Goal: Task Accomplishment & Management: Use online tool/utility

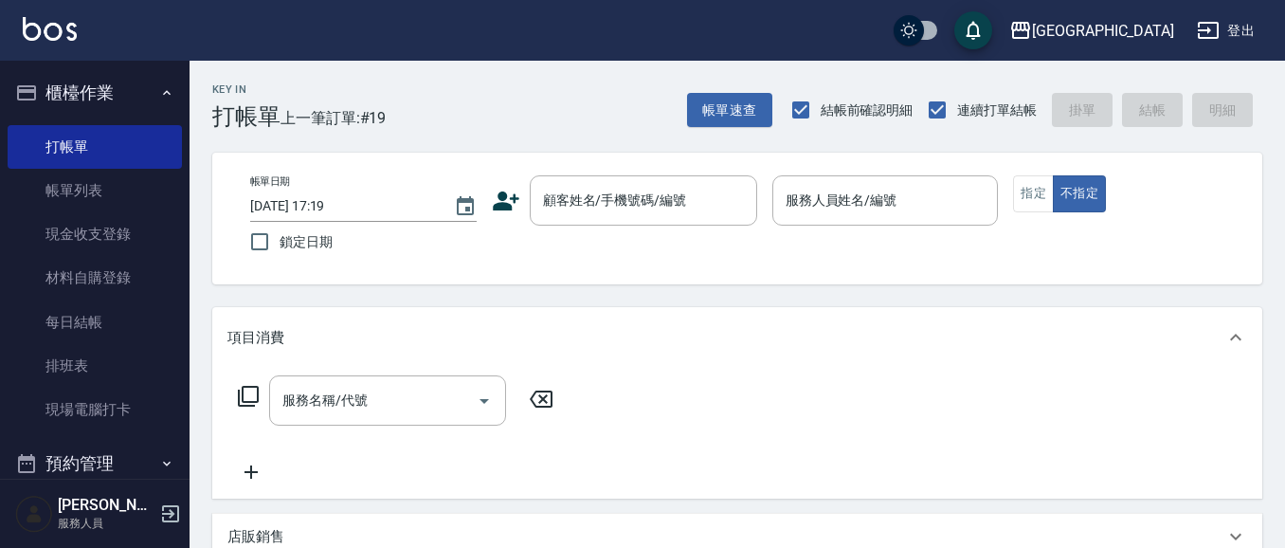
drag, startPoint x: 344, startPoint y: 337, endPoint x: 373, endPoint y: 333, distance: 29.8
click at [357, 340] on div "項目消費" at bounding box center [725, 338] width 997 height 20
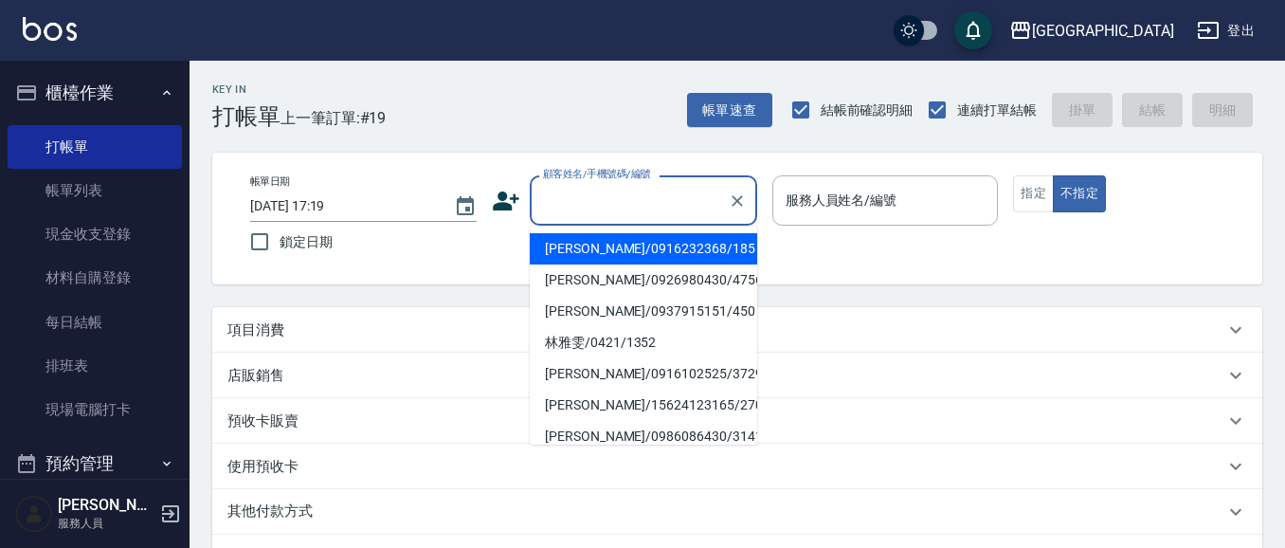
click at [607, 208] on input "顧客姓名/手機號碼/編號" at bounding box center [629, 200] width 182 height 33
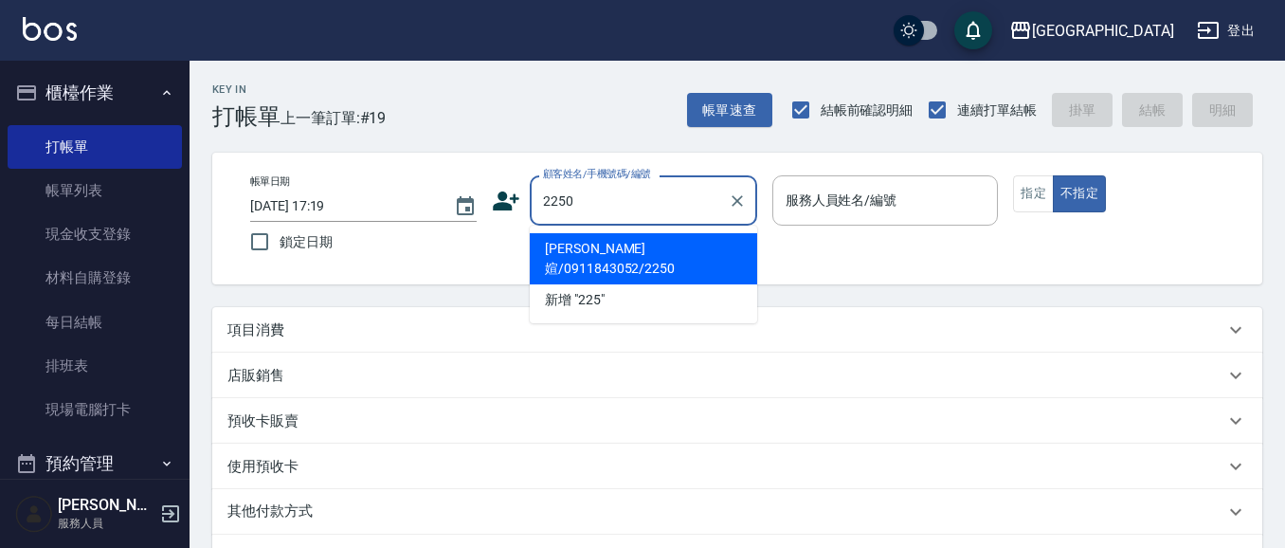
type input "2250"
type input "03"
type input "[PERSON_NAME]媗/0911843052/2250"
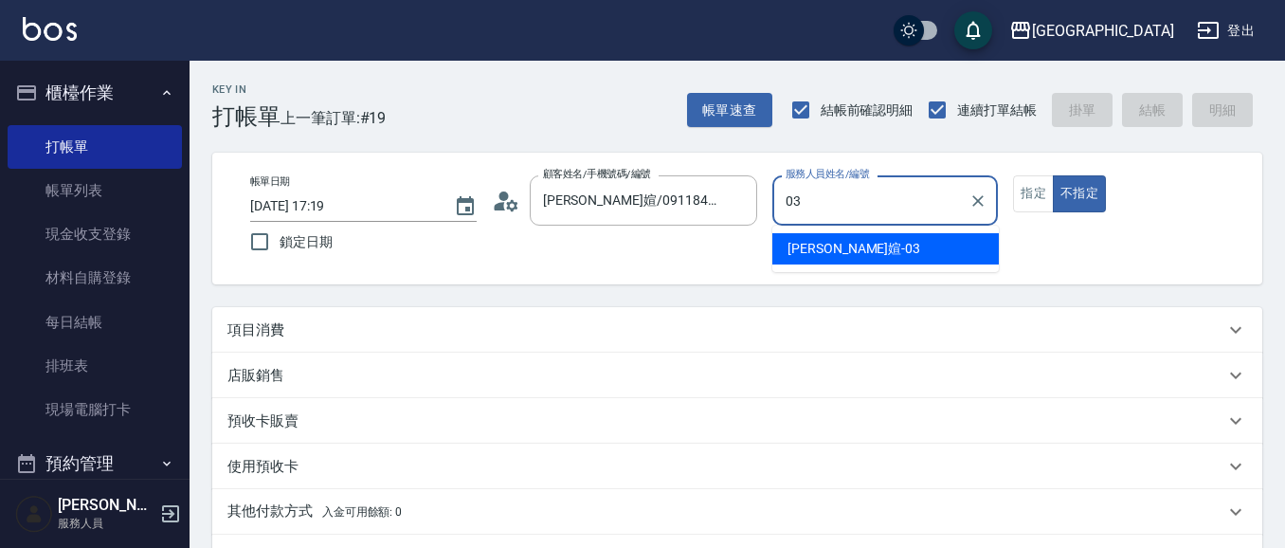
type input "03"
type button "false"
type input "[PERSON_NAME]媗-03"
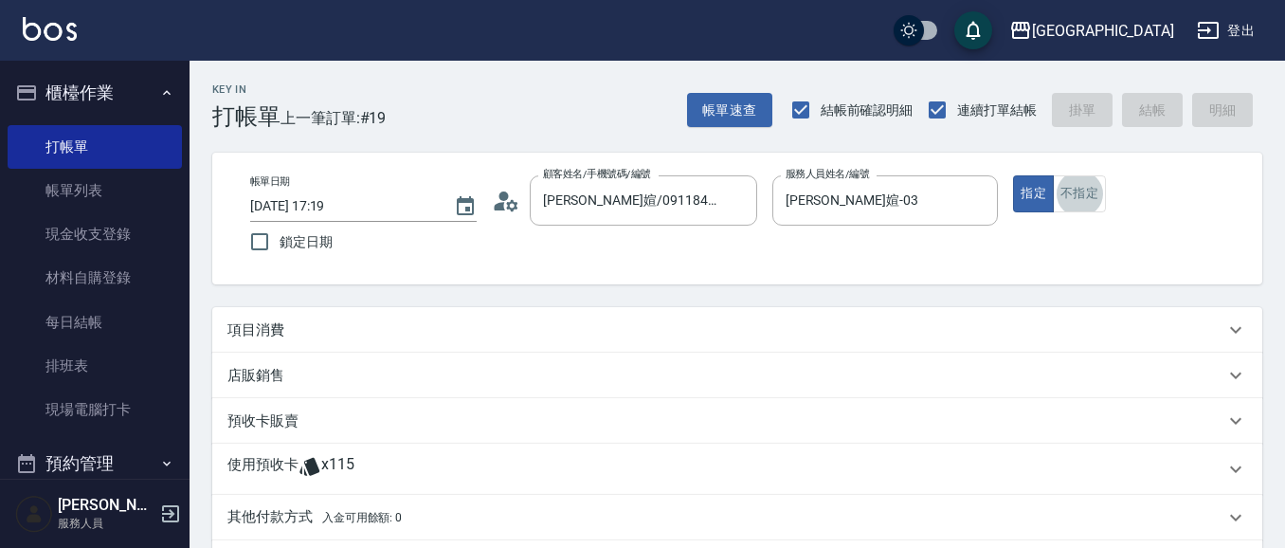
click at [1053, 175] on button "不指定" at bounding box center [1079, 193] width 53 height 37
click at [1040, 197] on button "指定" at bounding box center [1033, 193] width 41 height 37
drag, startPoint x: 436, startPoint y: 336, endPoint x: 444, endPoint y: 318, distance: 19.9
click at [436, 335] on div "項目消費" at bounding box center [725, 330] width 997 height 20
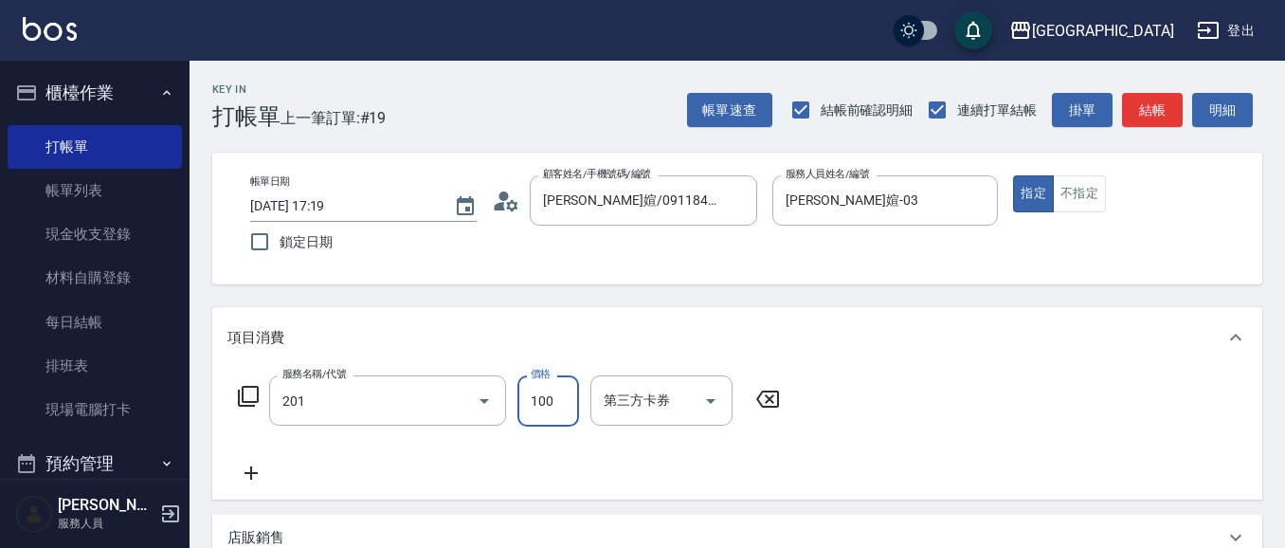
type input "洗髮[100](201)"
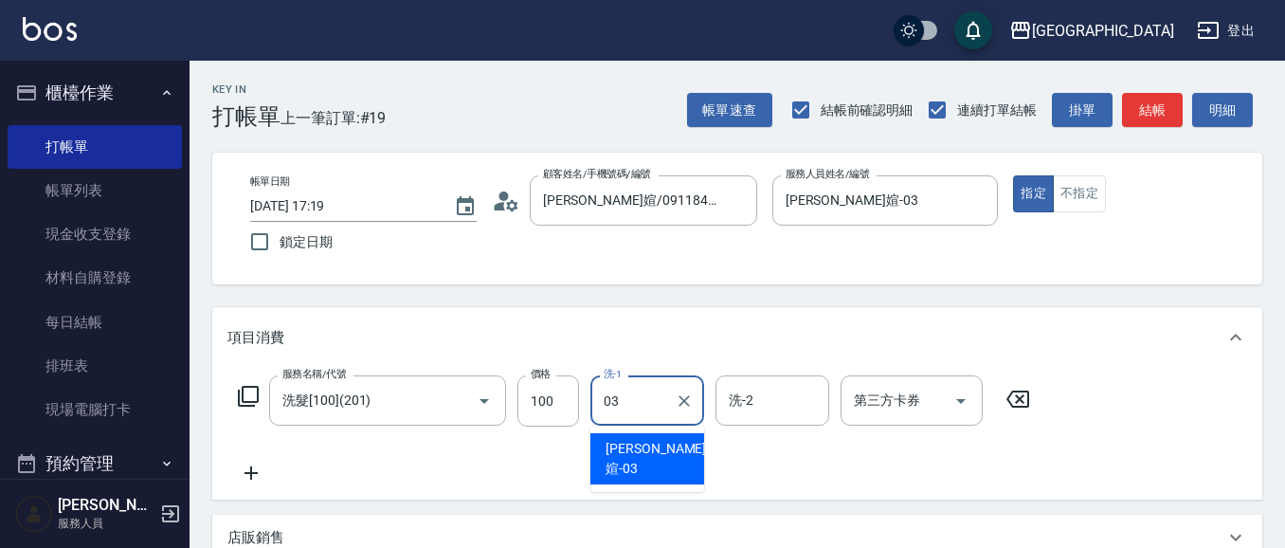
type input "[PERSON_NAME]媗-03"
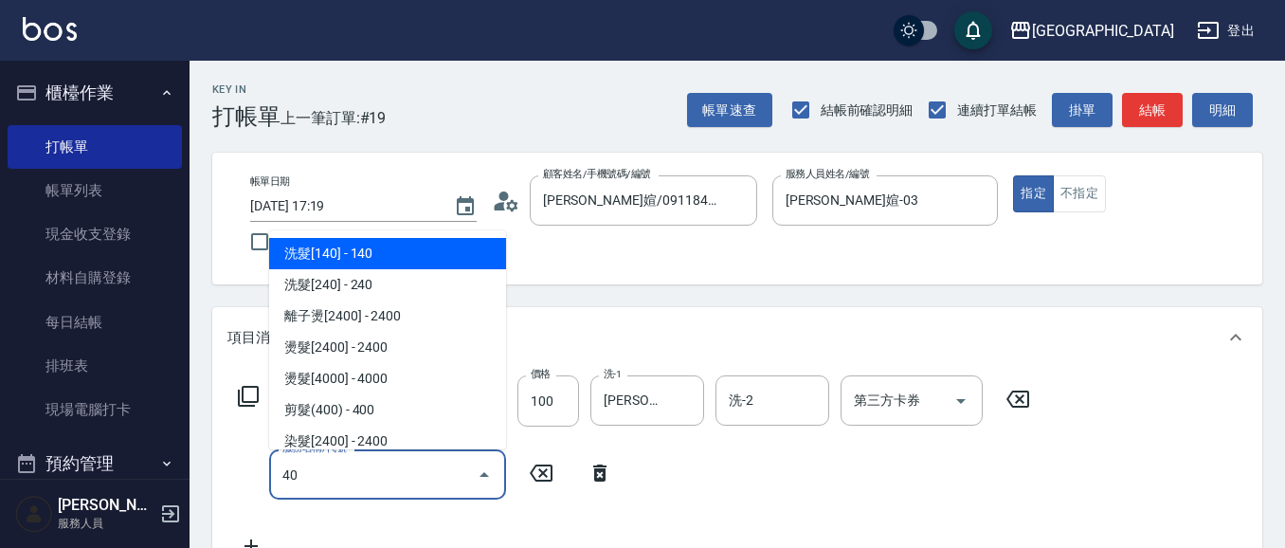
type input "洗髮[140](203)"
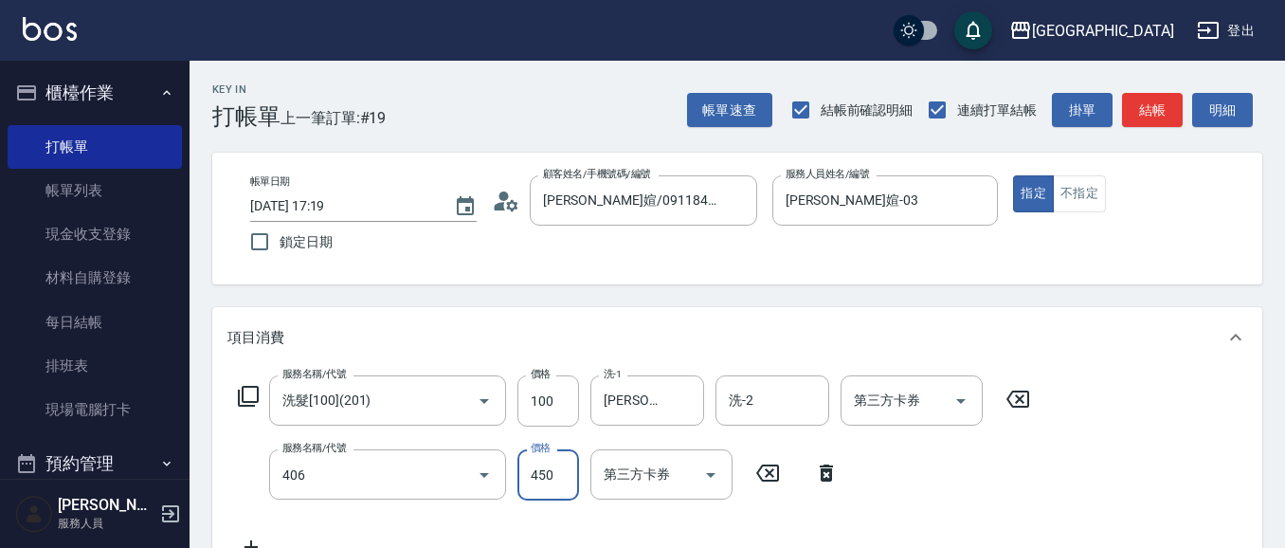
type input "剪髮(450)(406)"
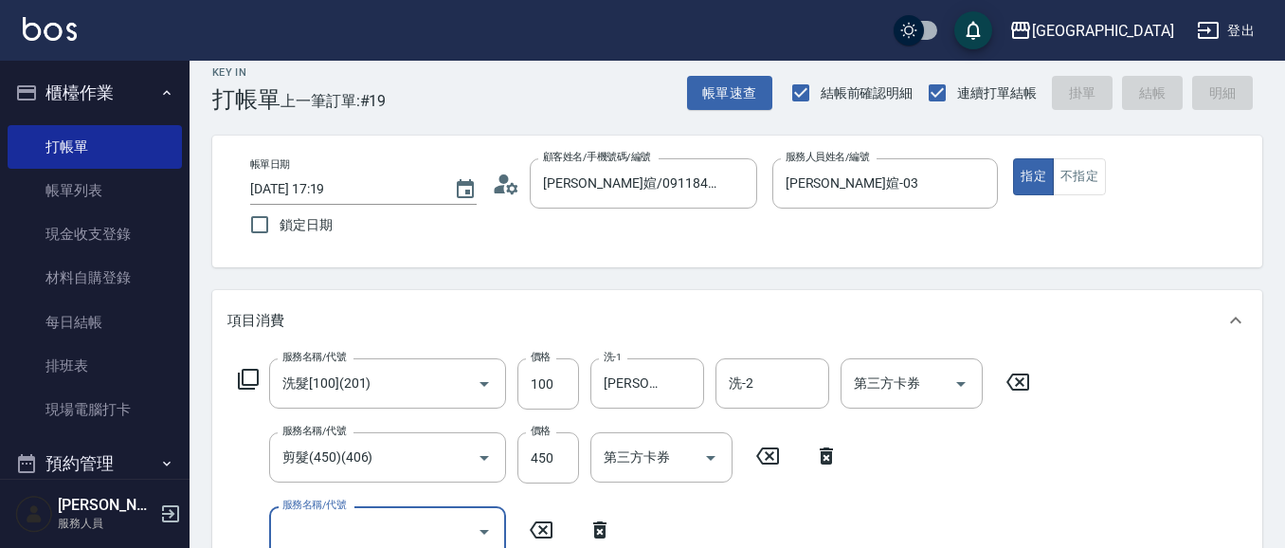
type input "4"
type input "[DATE] 18:25"
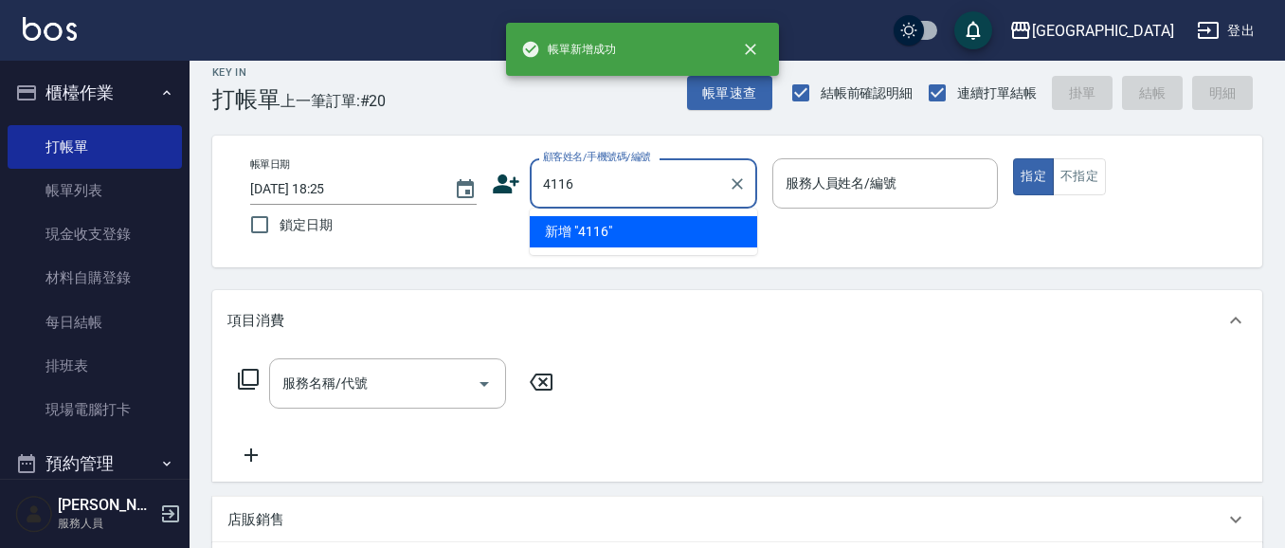
type input "4116"
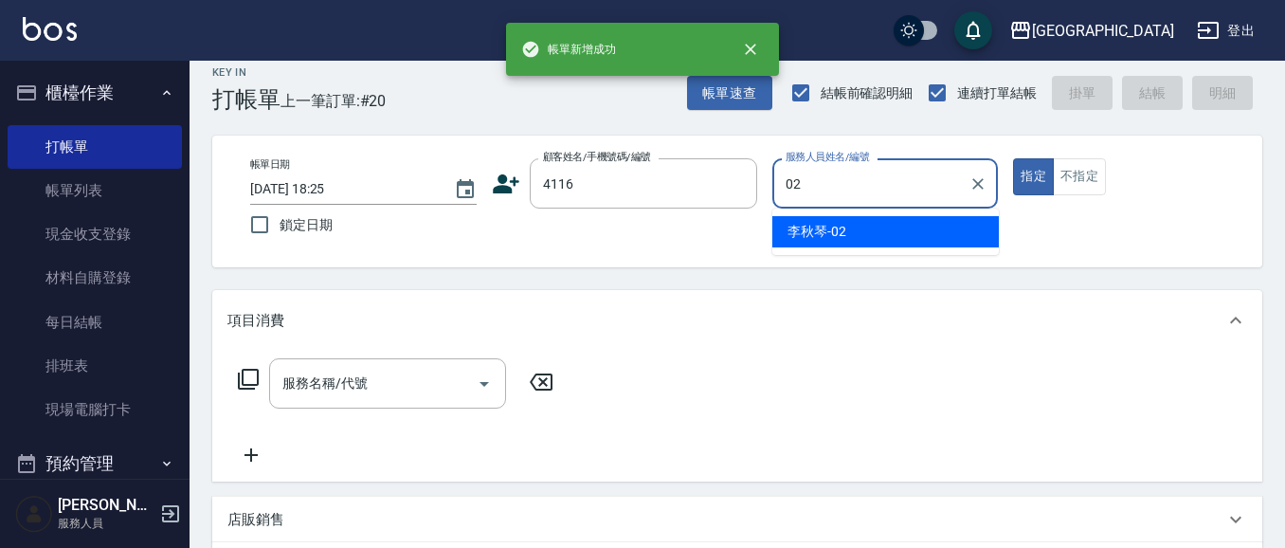
type input "[PERSON_NAME]-02"
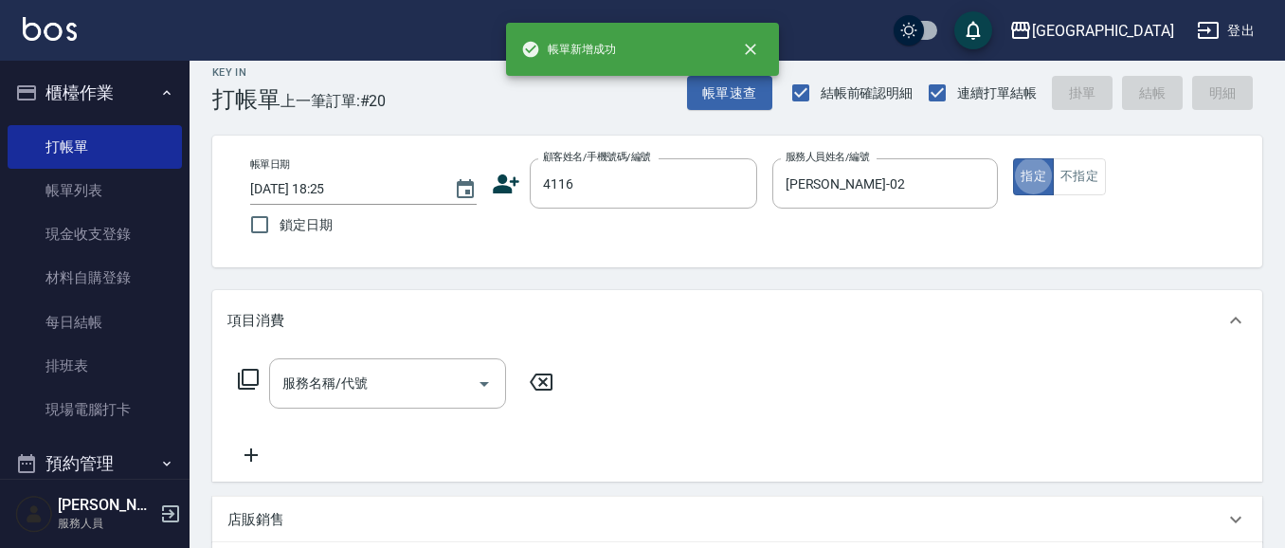
type button "true"
type input "[PERSON_NAME]/0931036639/4116"
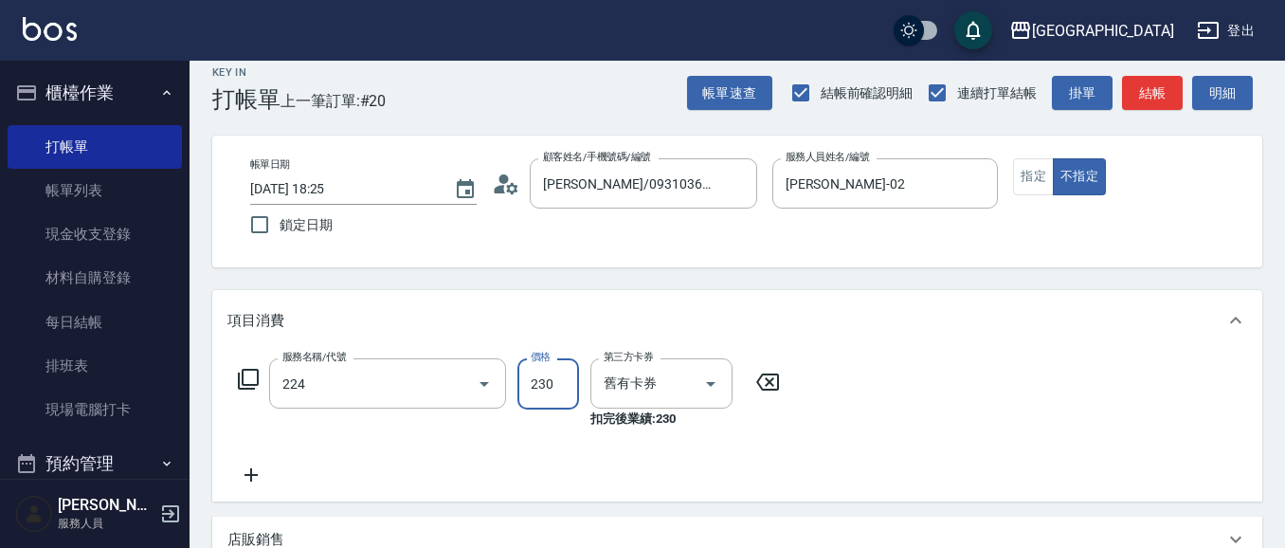
type input "洗髮(卡)230(224)"
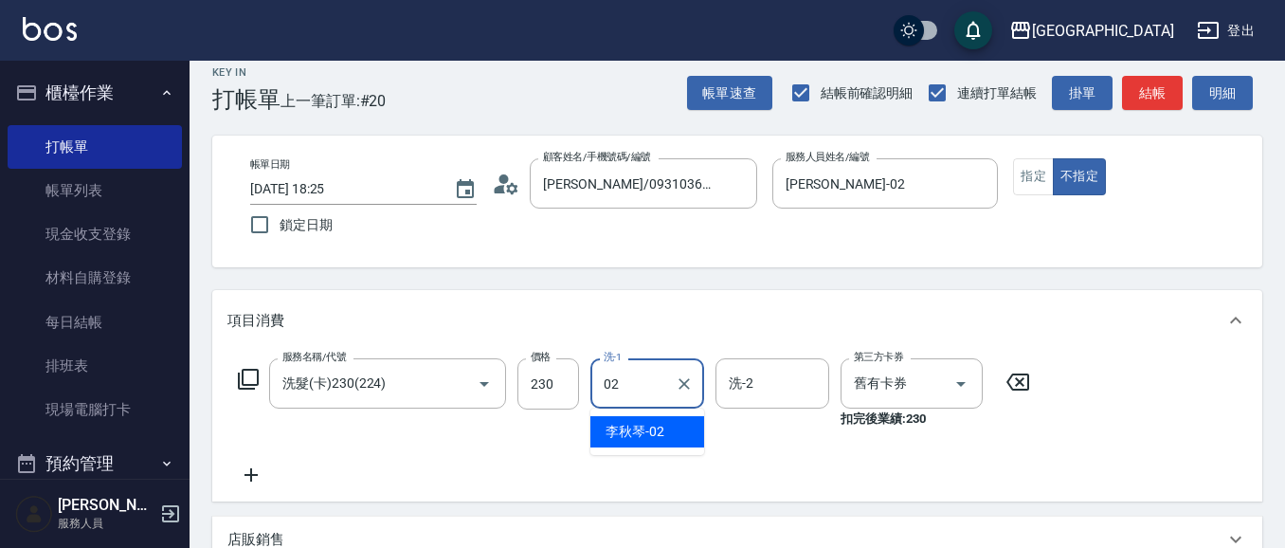
type input "[PERSON_NAME]-02"
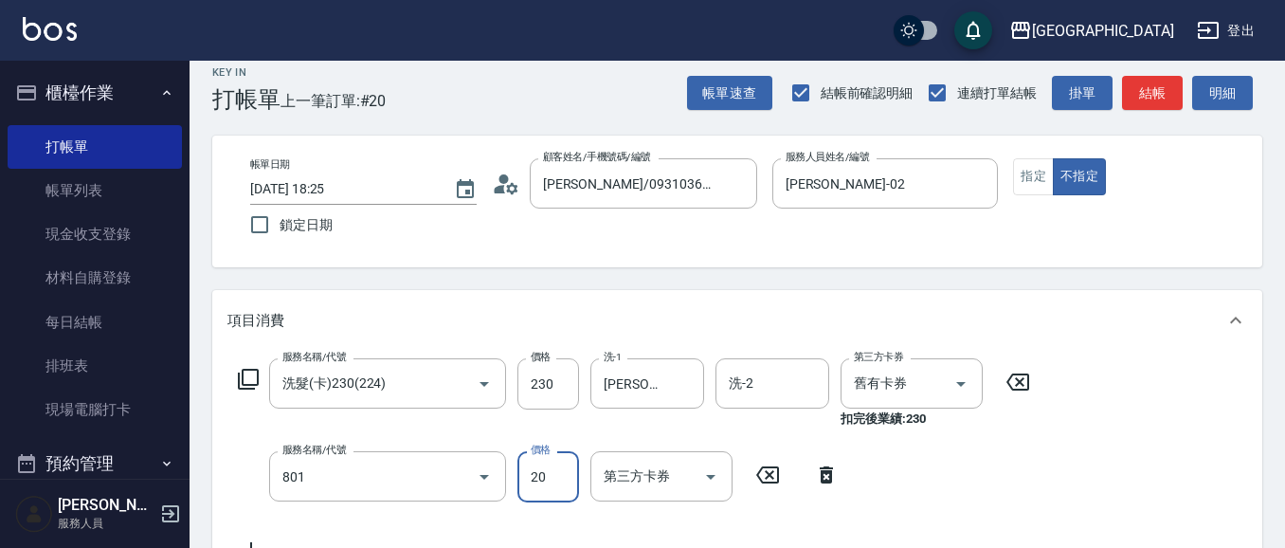
type input "潤絲(801)"
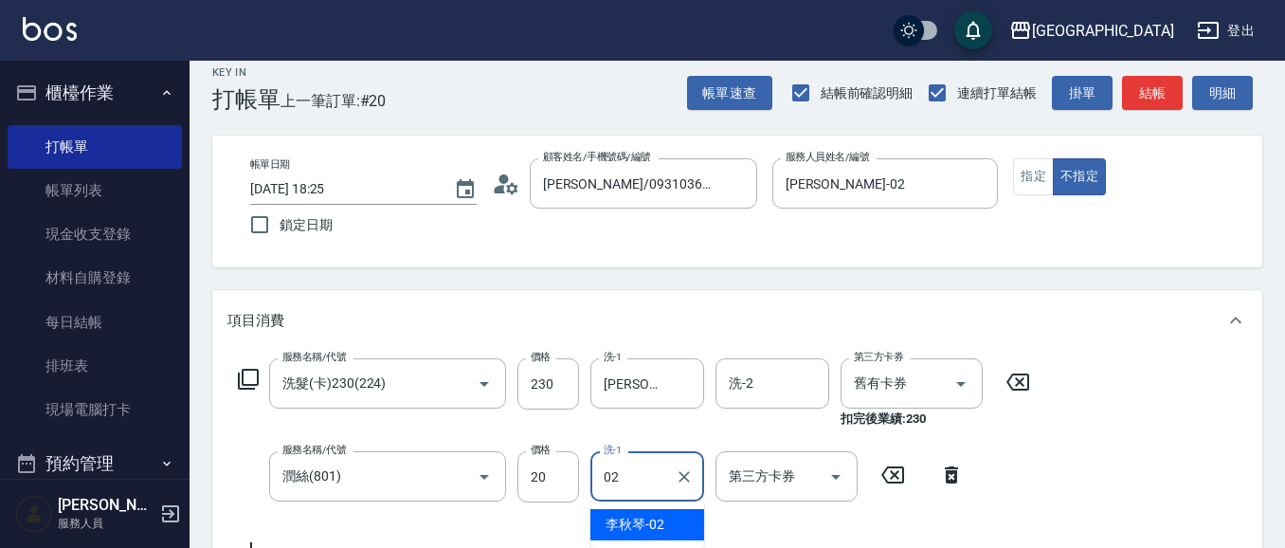
type input "[PERSON_NAME]-02"
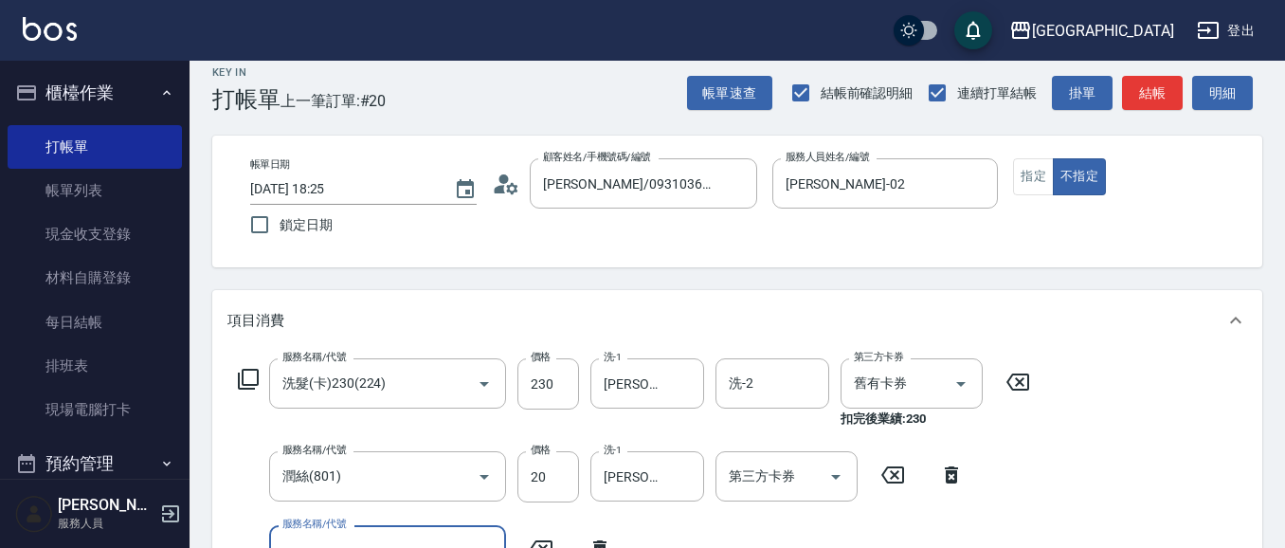
scroll to position [36, 0]
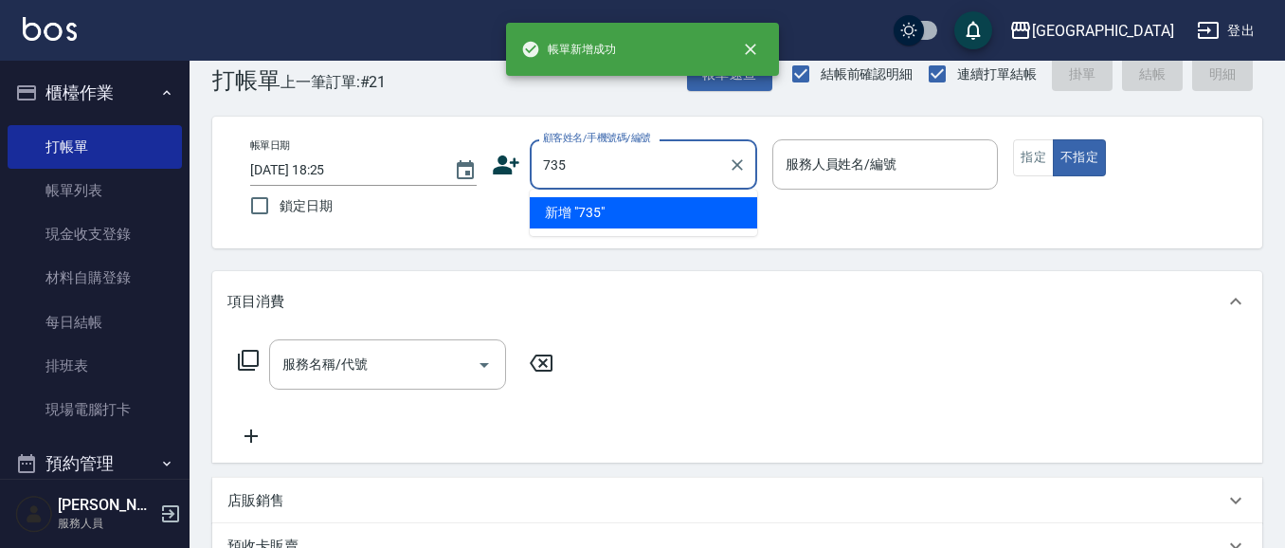
type input "735"
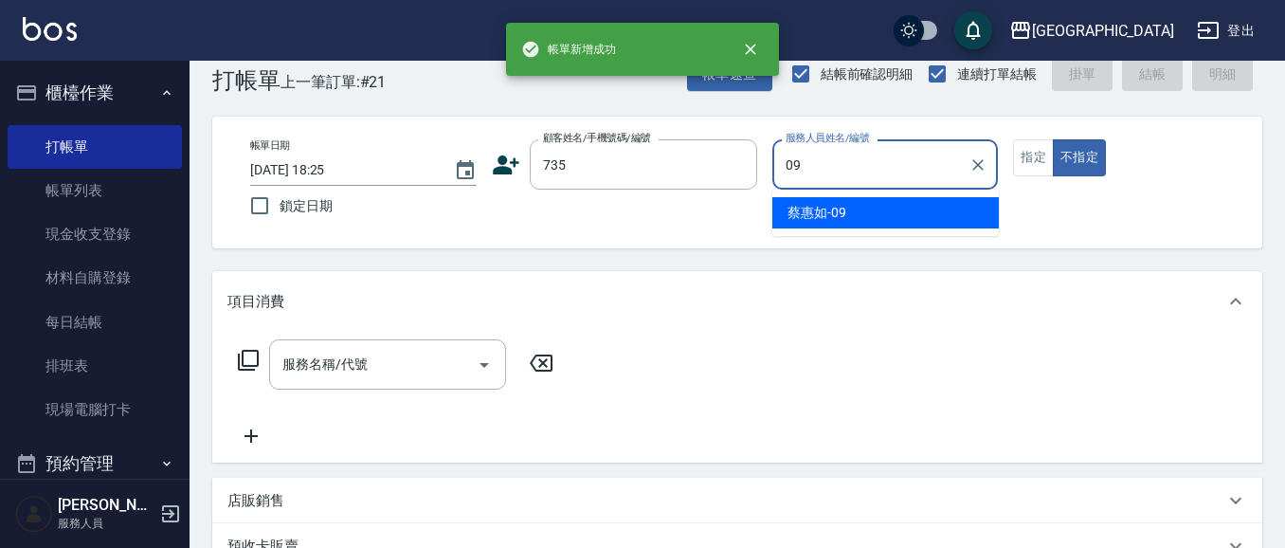
type input "[PERSON_NAME]-09"
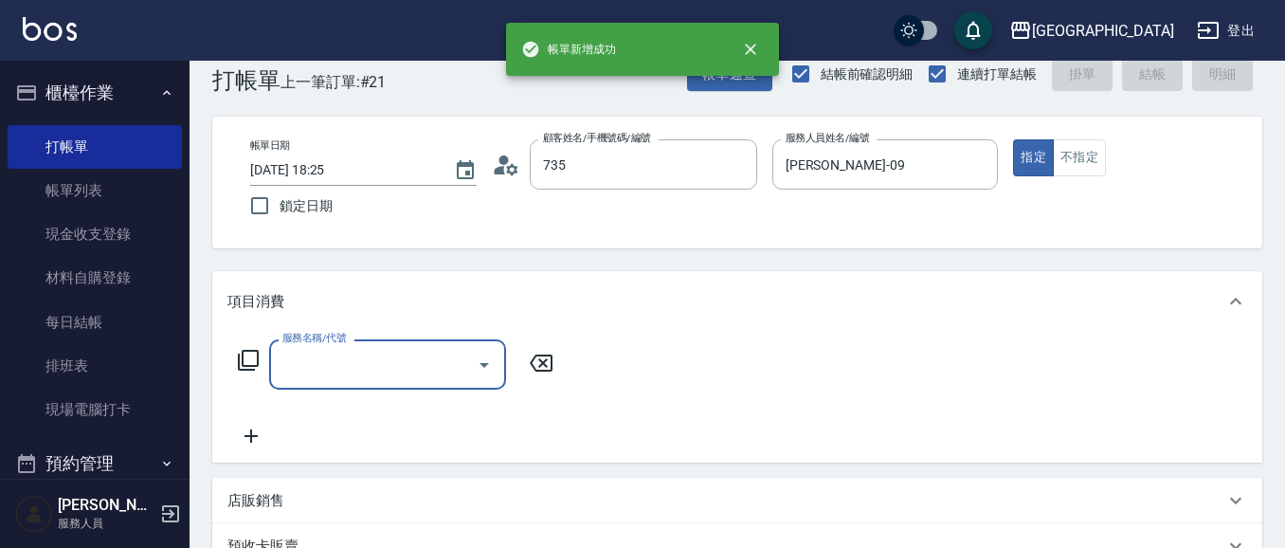
type input "[PERSON_NAME]/ 0958338986/735"
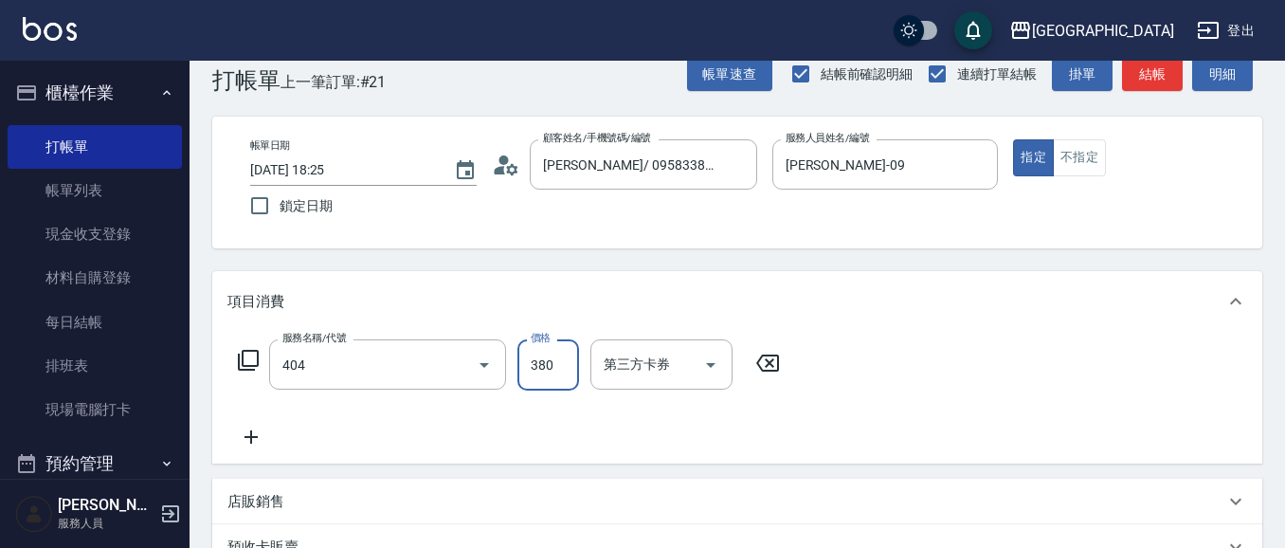
type input "剪髮(380)(404)"
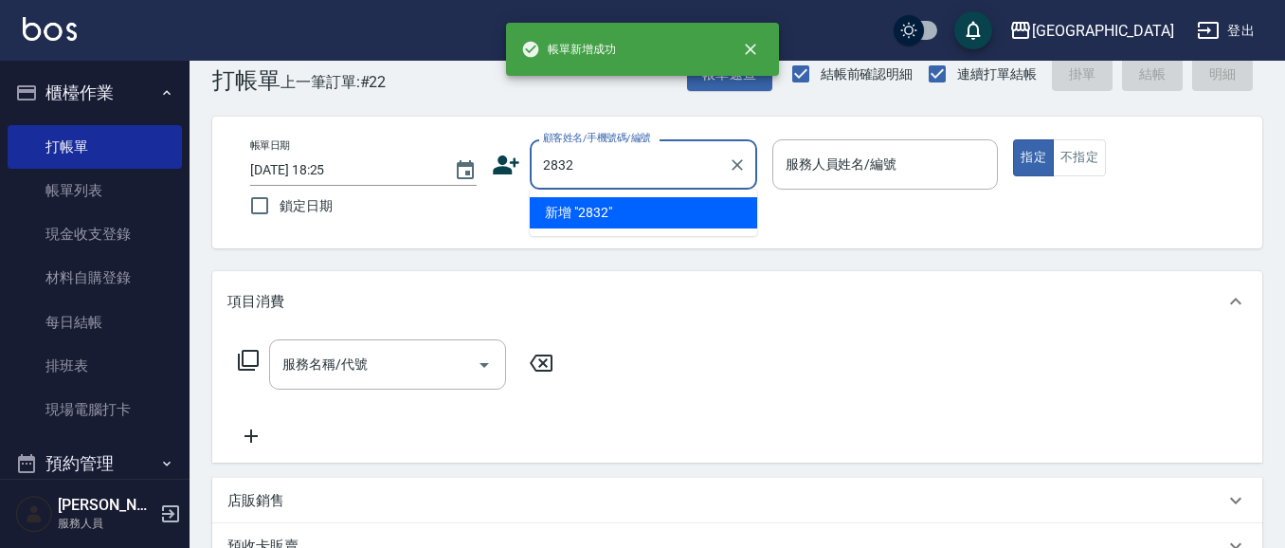
type input "2832"
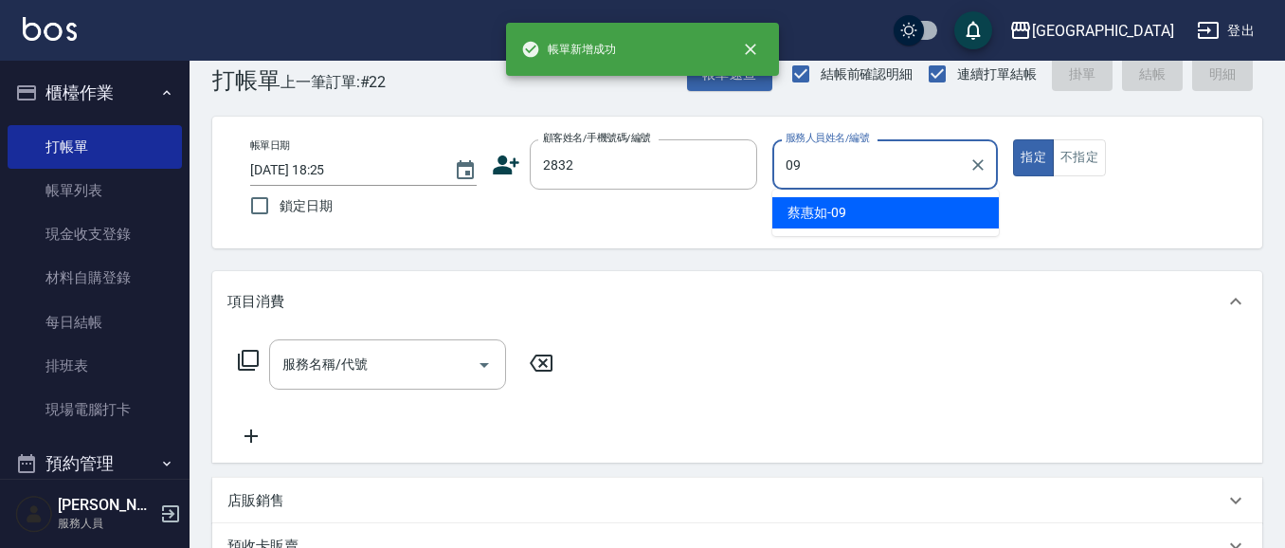
type input "[PERSON_NAME]-09"
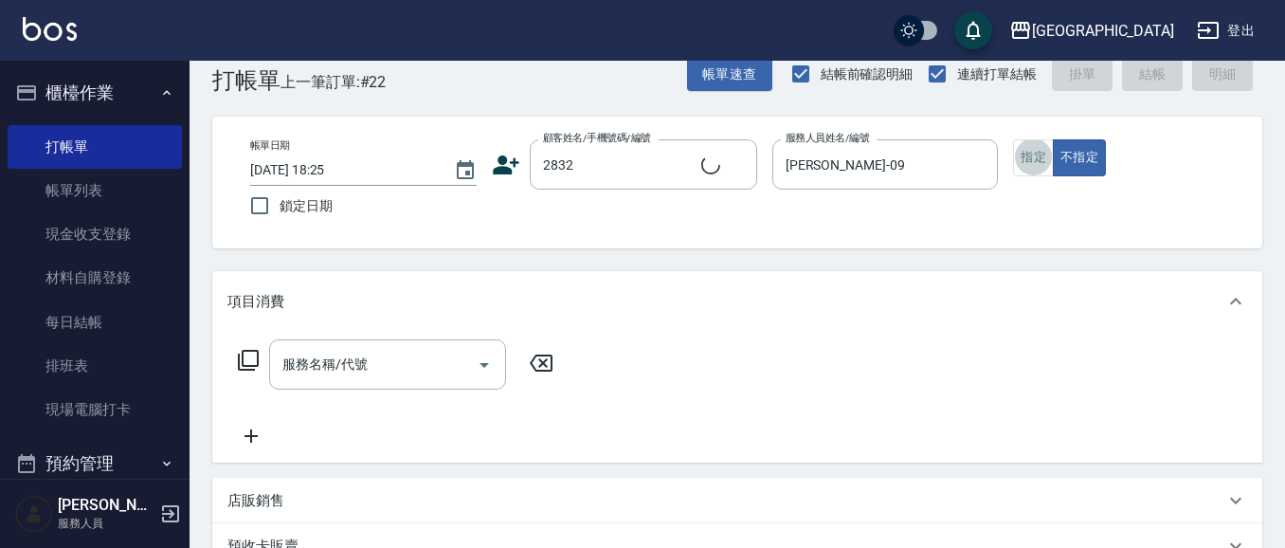
type input "2"
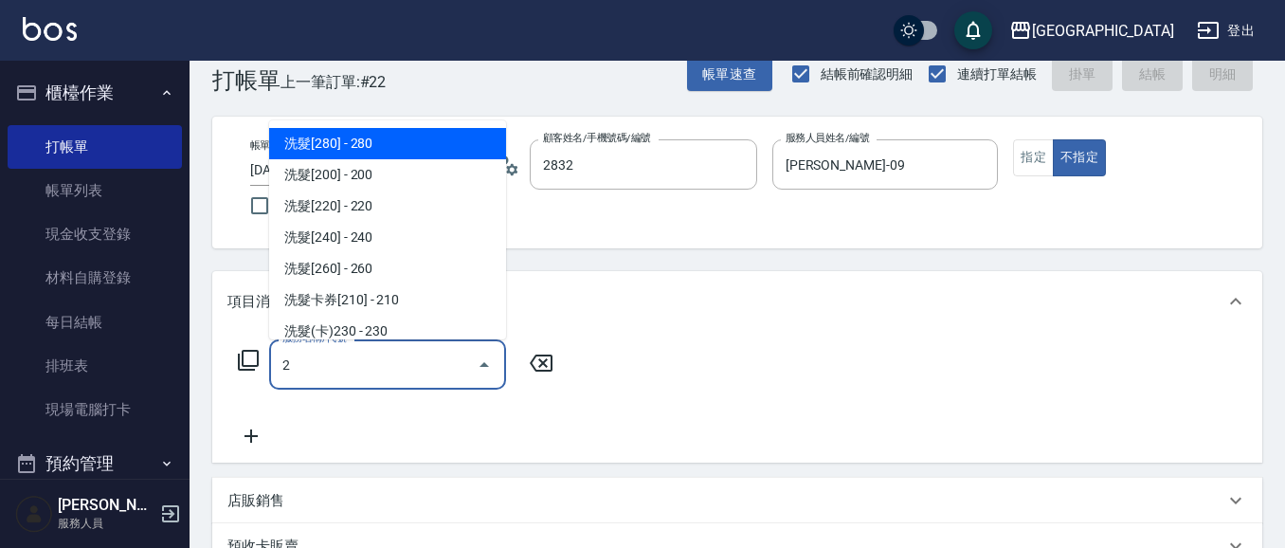
type input "[PERSON_NAME]/0928823667/2832"
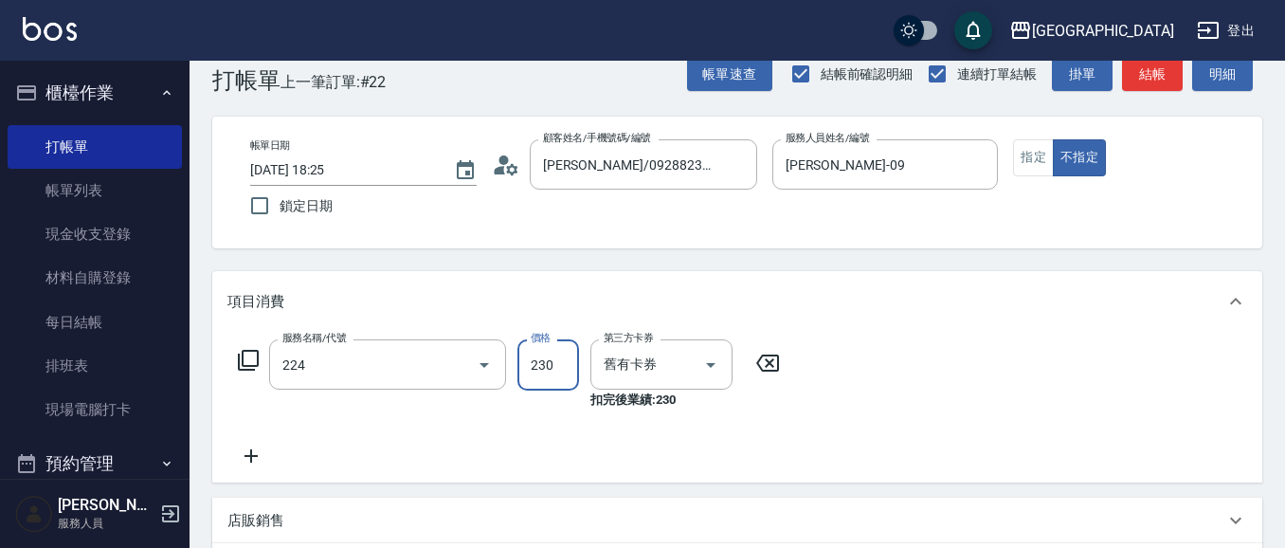
type input "洗髮(卡)230(224)"
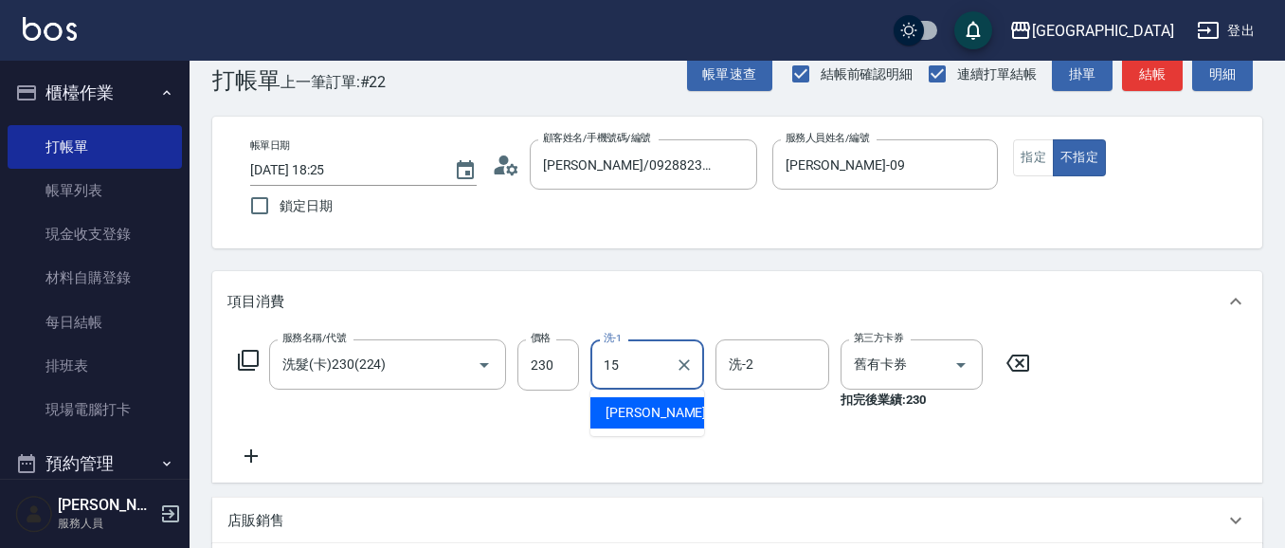
type input "[PERSON_NAME]-15"
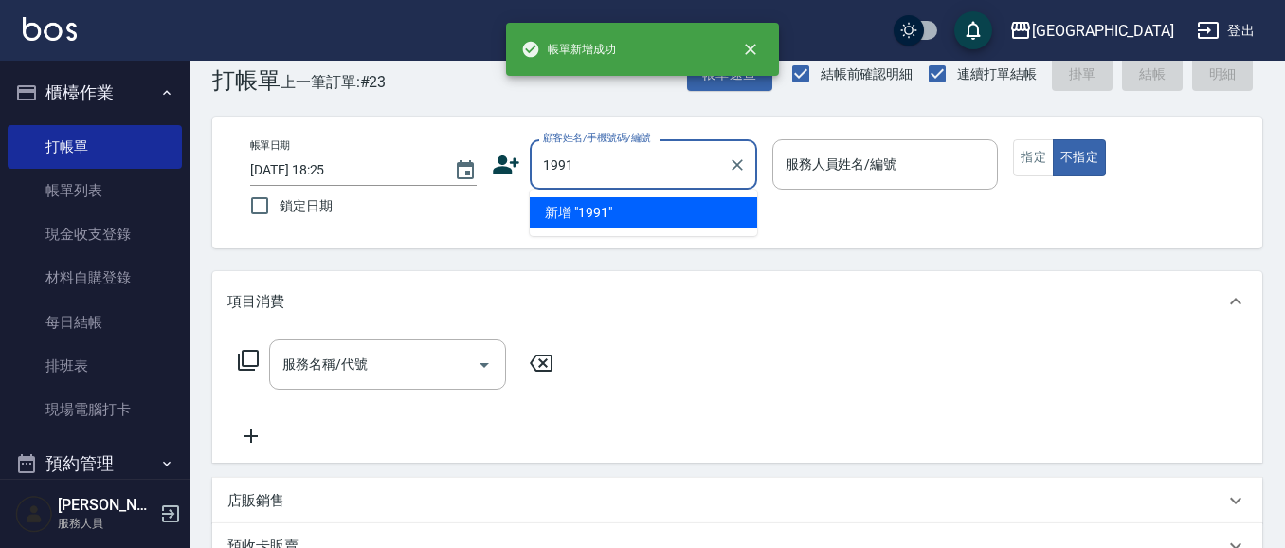
type input "1991"
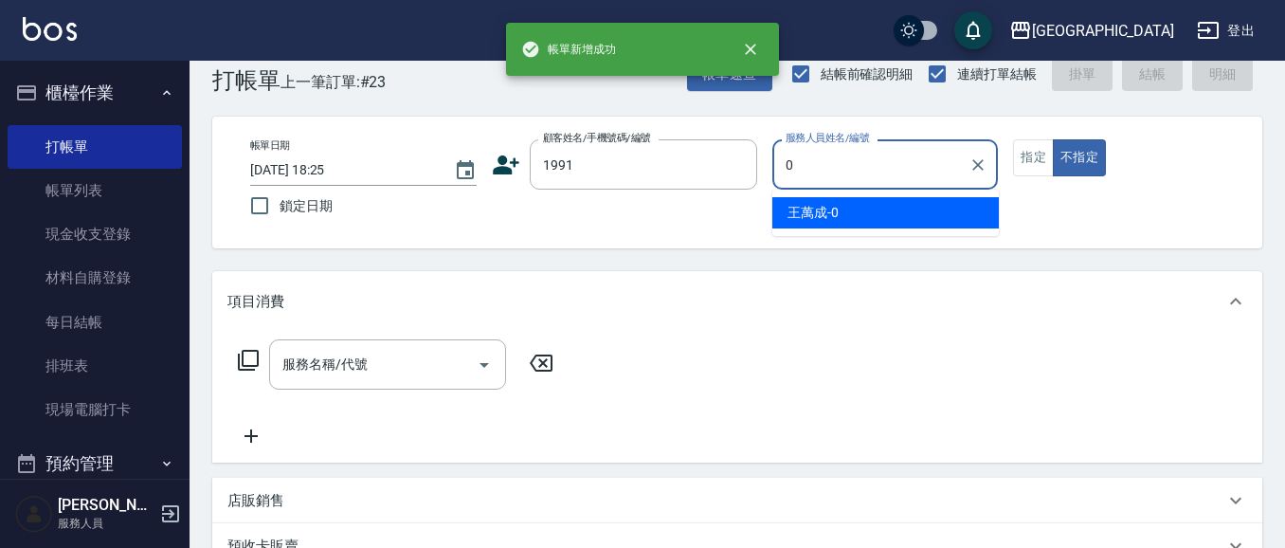
type input "02"
type input "吳冠蓉/0928625099/1991"
type input "[PERSON_NAME]-02"
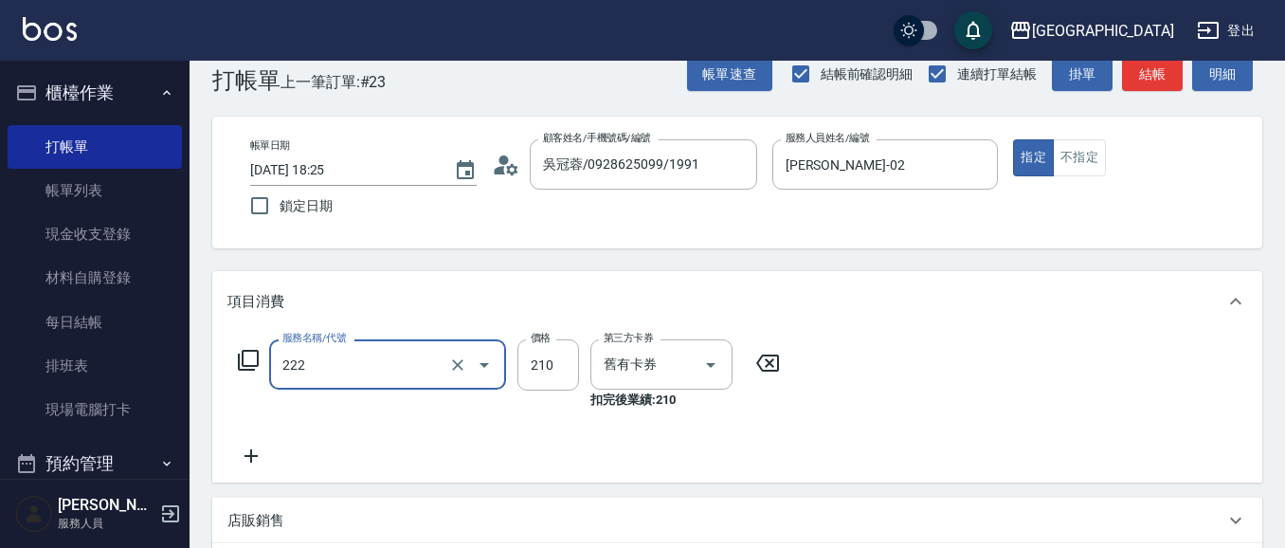
type input "洗髮卡券[210](222)"
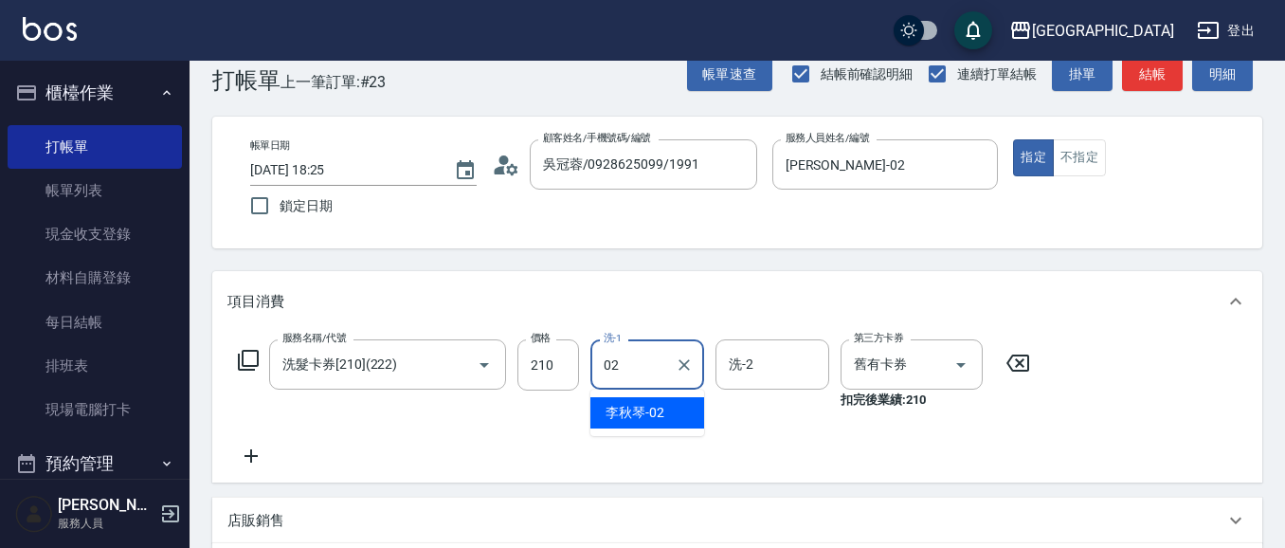
type input "[PERSON_NAME]-02"
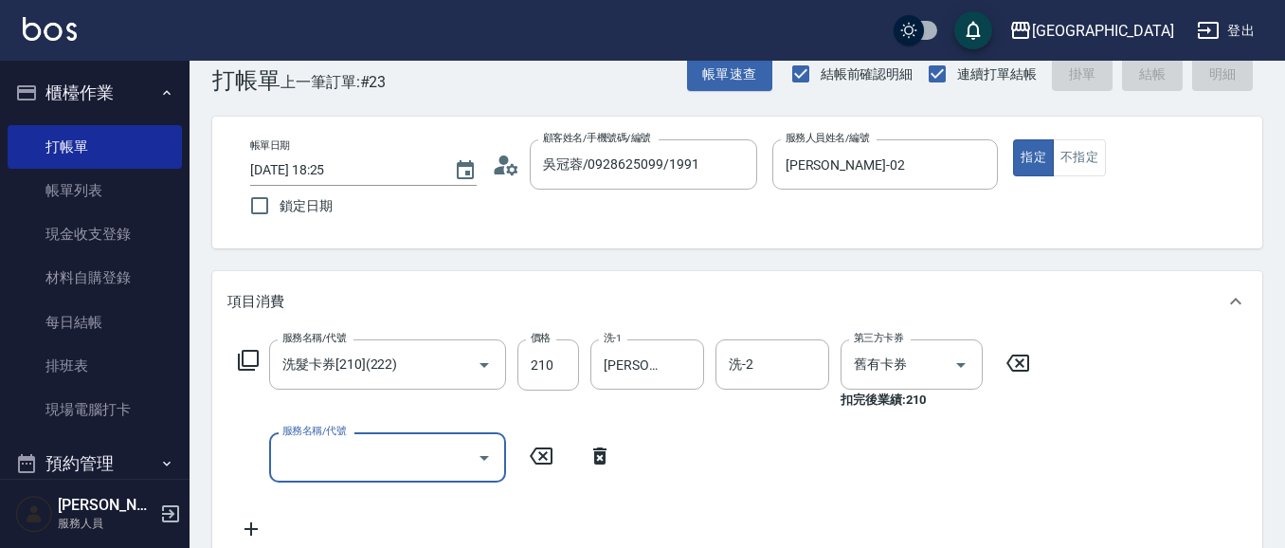
type input "[DATE] 18:26"
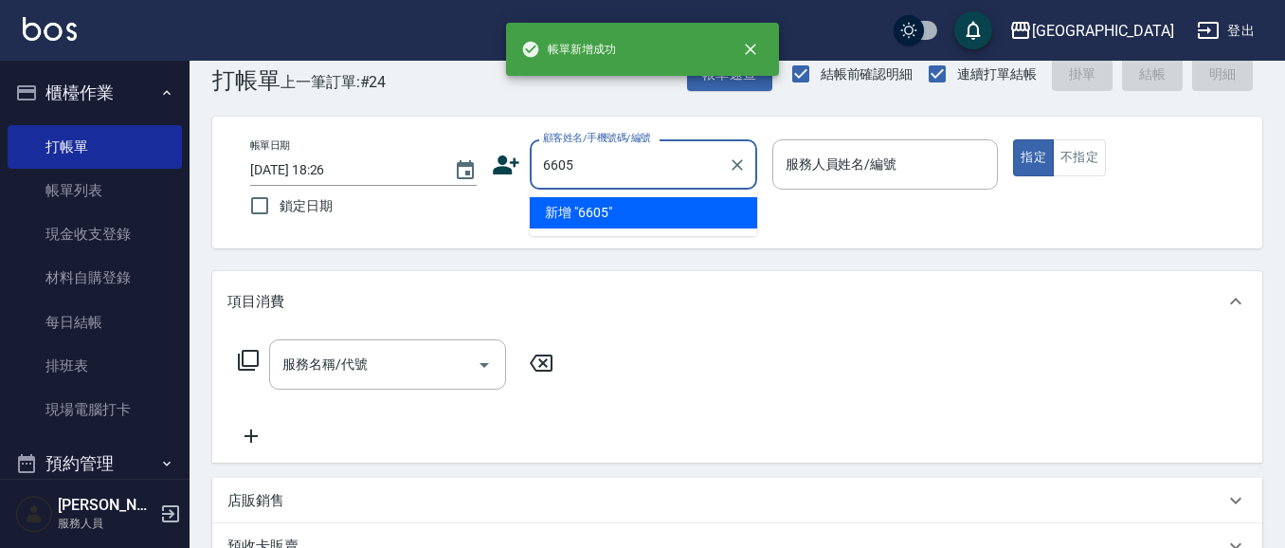
type input "6605"
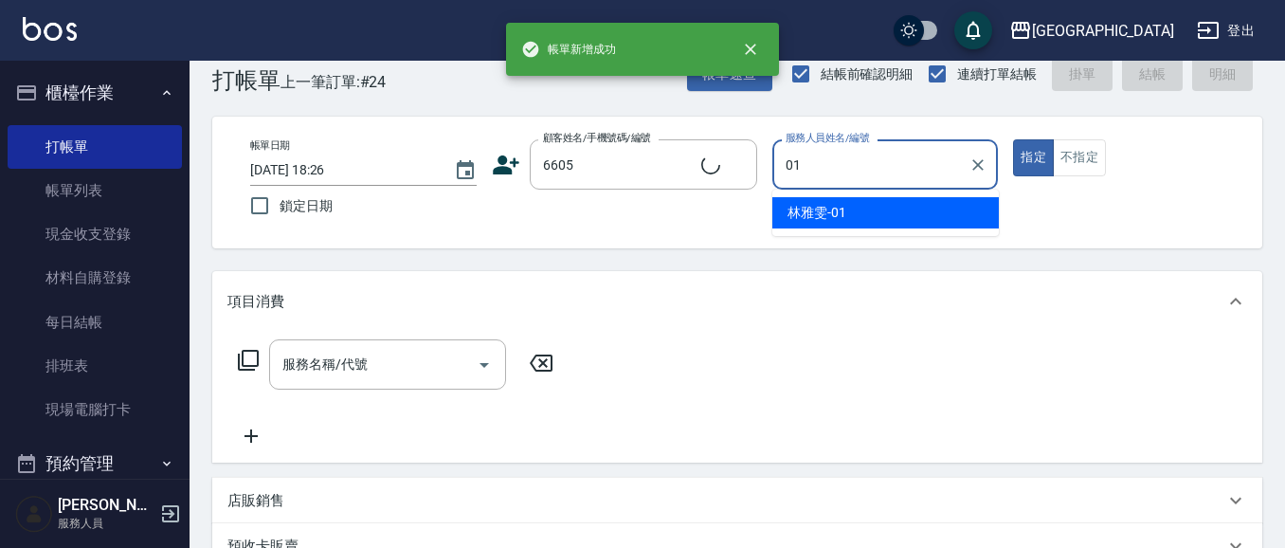
type input "01"
type input "林碧連/6605_林碧連/6605"
type input "[PERSON_NAME]-01"
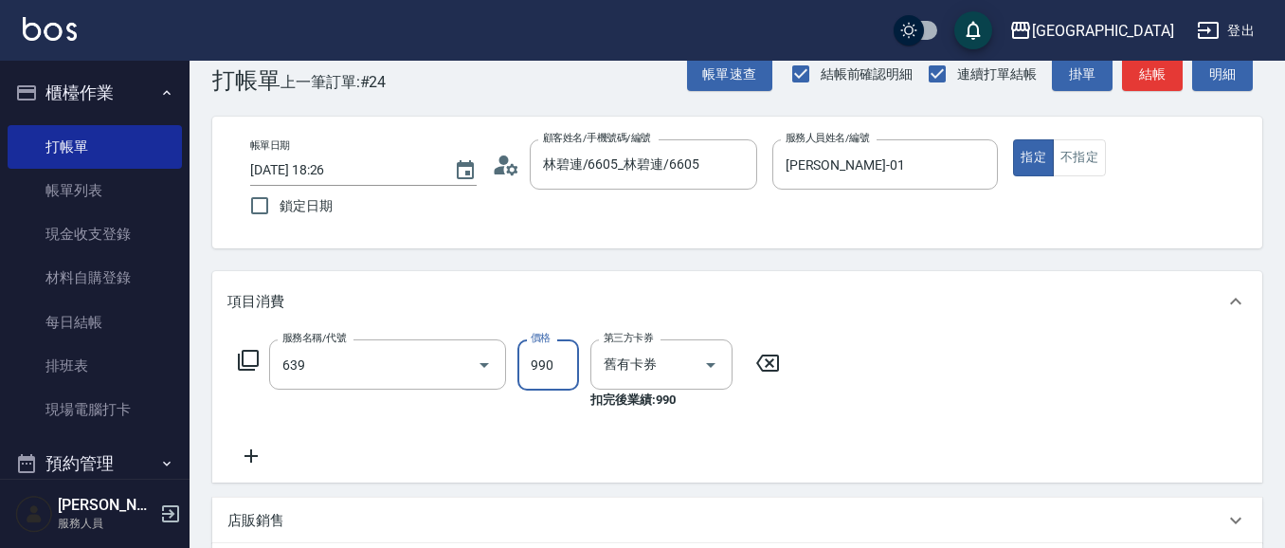
type input "(芙)蘆薈髮膜套卡(自材)(639)"
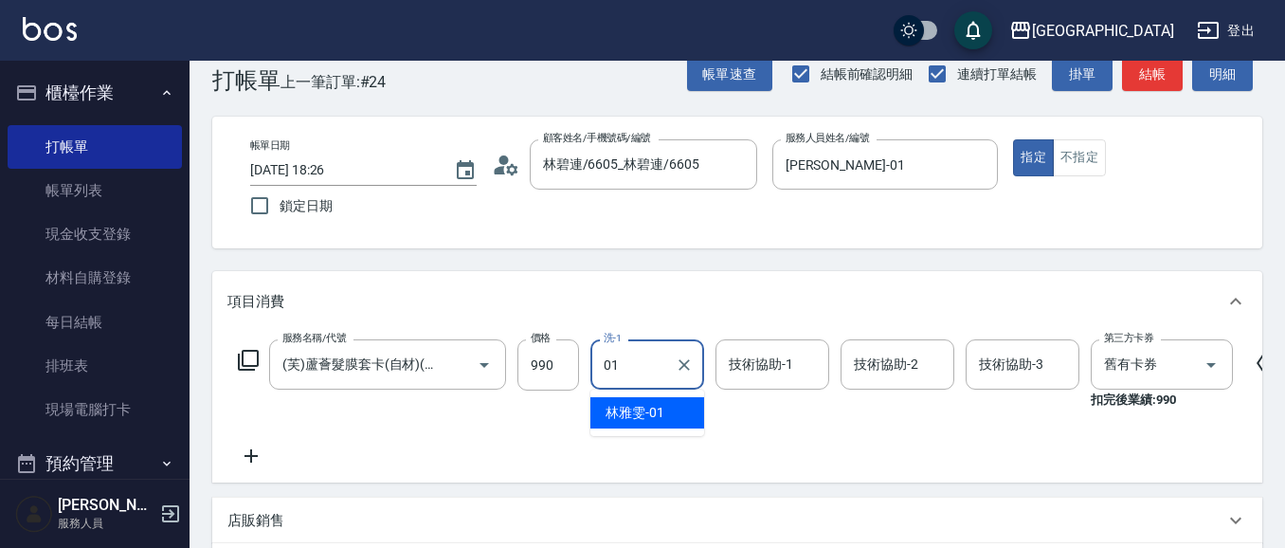
type input "[PERSON_NAME]-01"
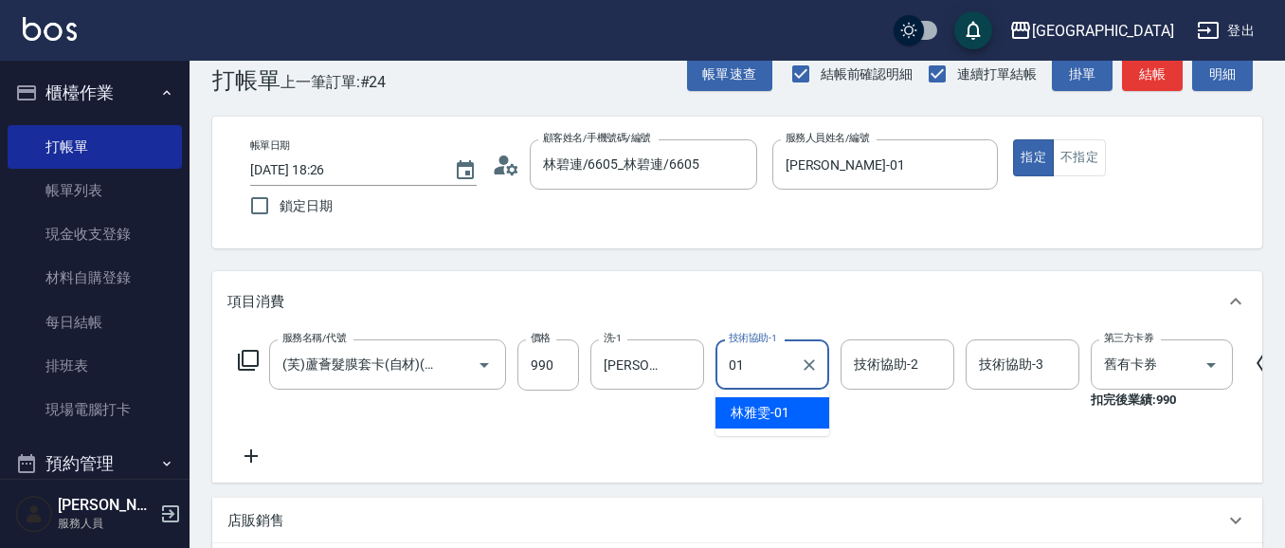
type input "[PERSON_NAME]-01"
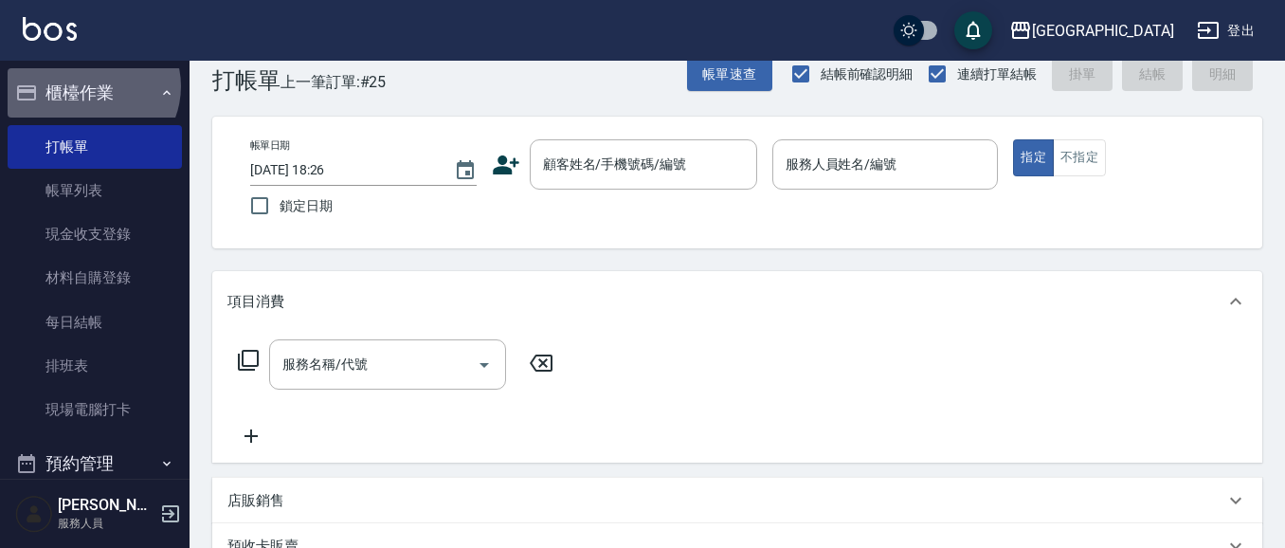
click at [91, 86] on button "櫃檯作業" at bounding box center [95, 92] width 174 height 49
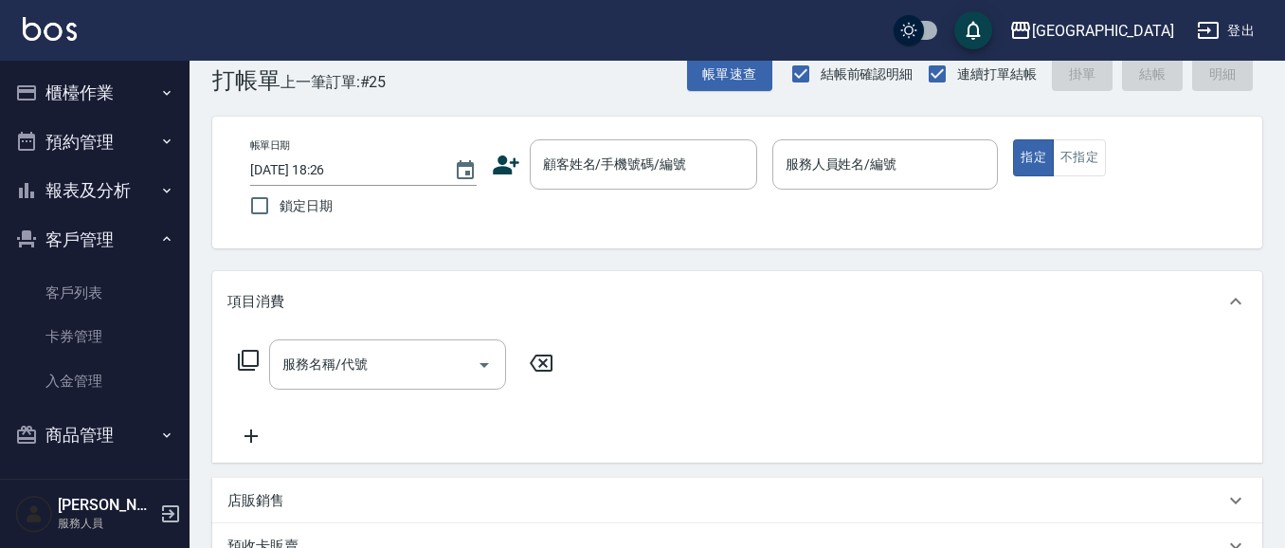
click at [59, 233] on button "客戶管理" at bounding box center [95, 239] width 174 height 49
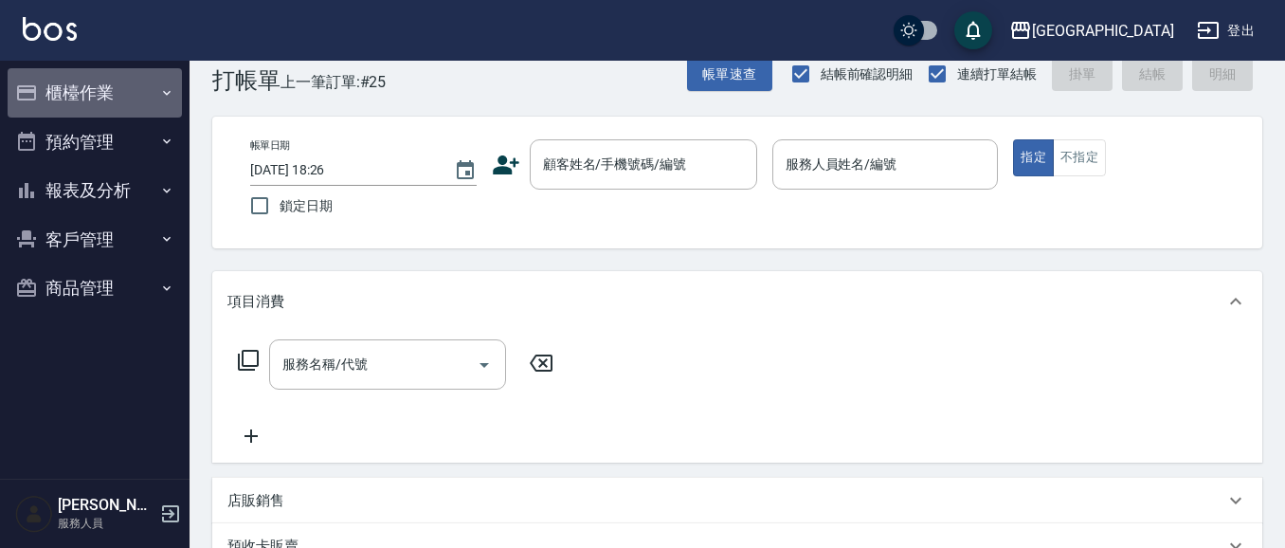
click at [91, 108] on button "櫃檯作業" at bounding box center [95, 92] width 174 height 49
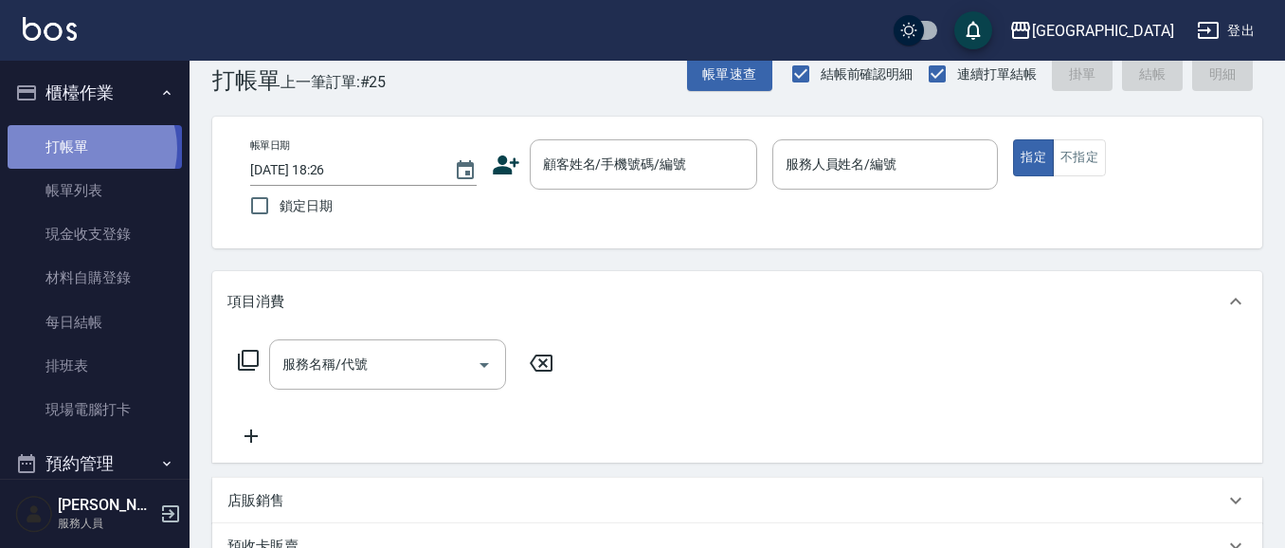
click at [87, 148] on link "打帳單" at bounding box center [95, 147] width 174 height 44
